Goal: Ask a question

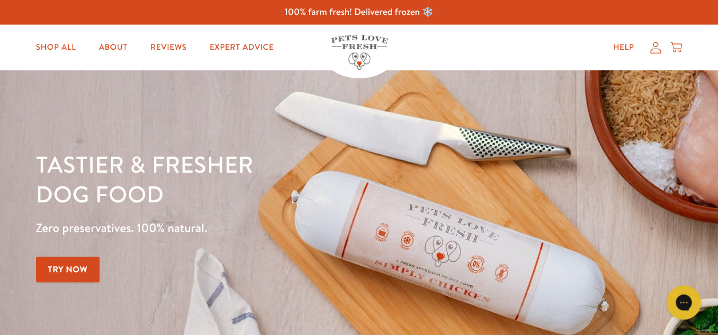
click at [647, 57] on div "Help My account Cart" at bounding box center [644, 47] width 85 height 23
click at [660, 48] on icon at bounding box center [655, 48] width 11 height 12
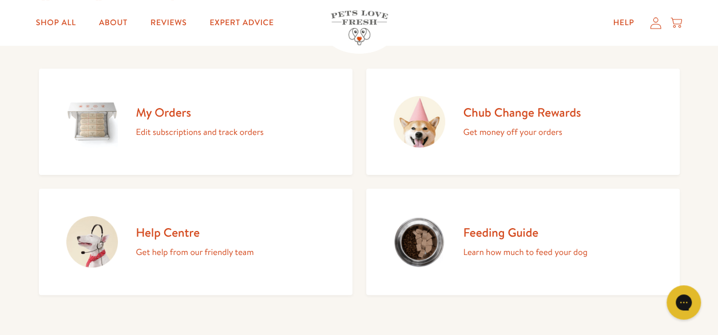
scroll to position [245, 0]
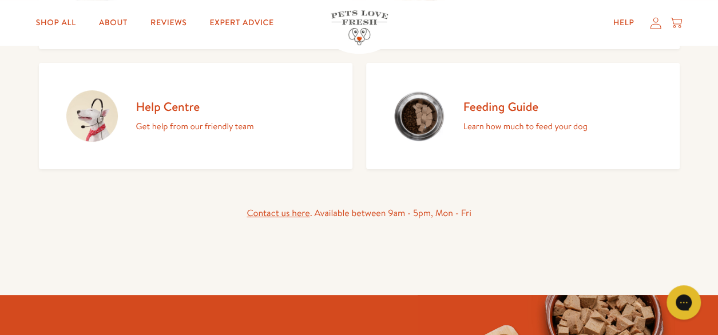
click at [285, 210] on link "Contact us here" at bounding box center [278, 213] width 63 height 13
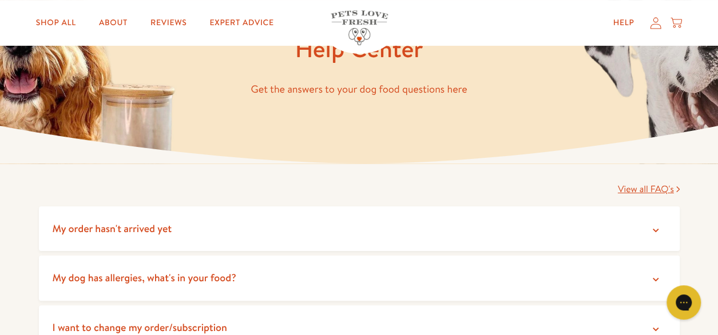
scroll to position [92, 0]
click at [661, 223] on summary "My order hasn't arrived yet" at bounding box center [359, 229] width 641 height 45
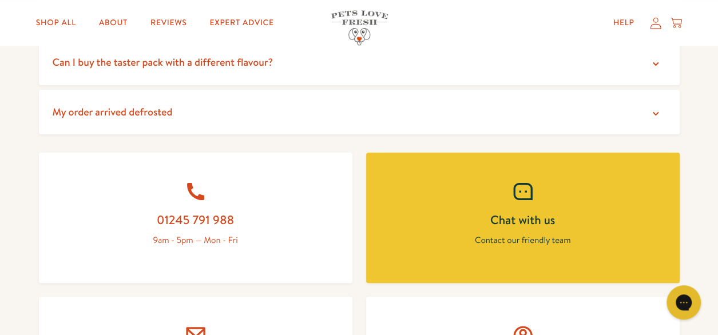
scroll to position [510, 0]
